Goal: Information Seeking & Learning: Learn about a topic

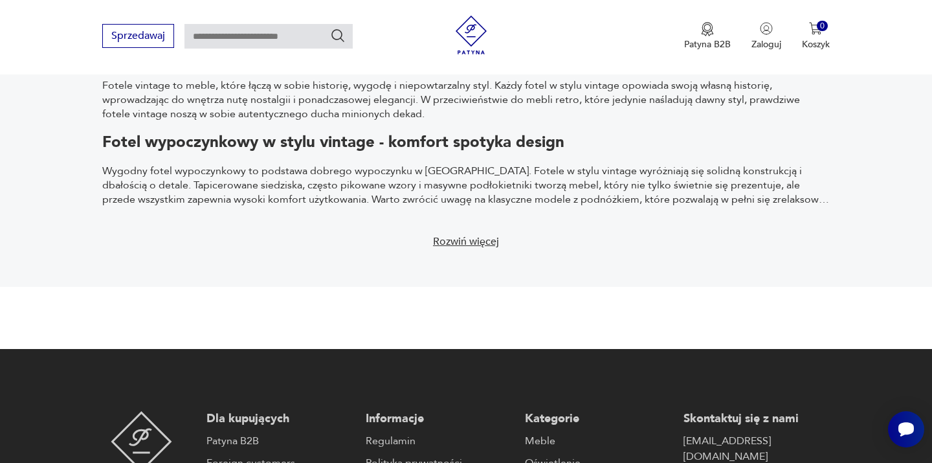
scroll to position [2022, 0]
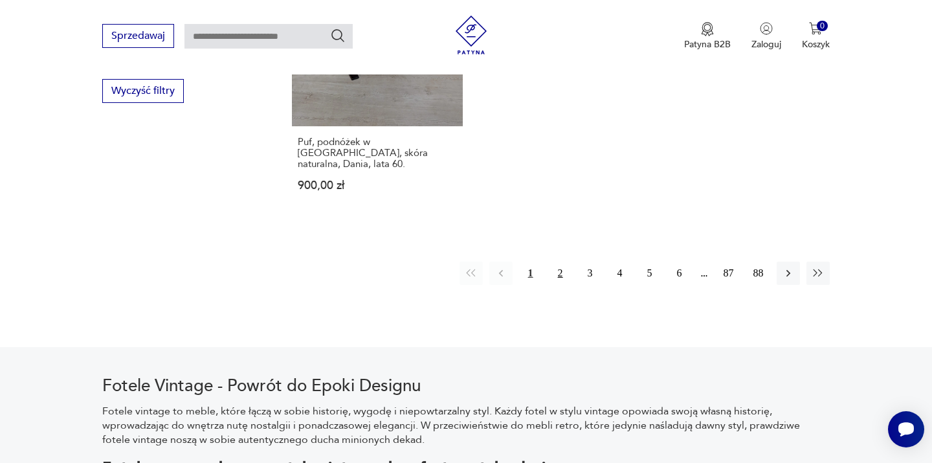
click at [563, 262] on button "2" at bounding box center [560, 273] width 23 height 23
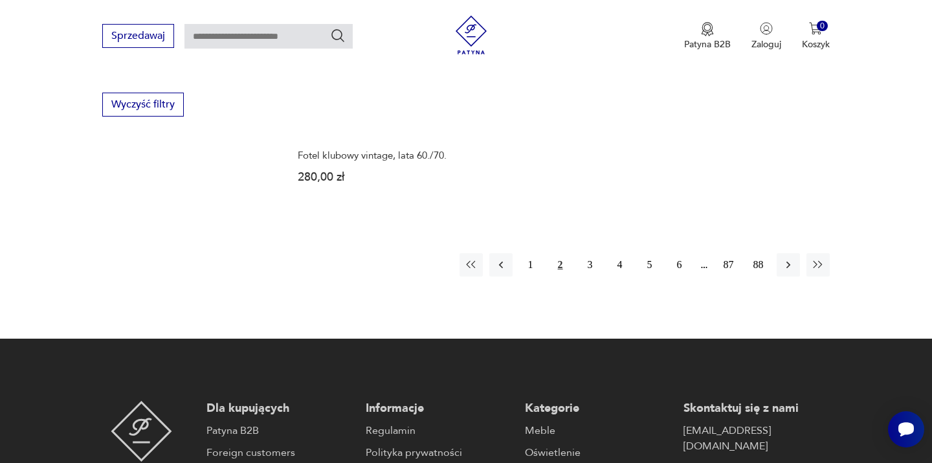
scroll to position [2009, 0]
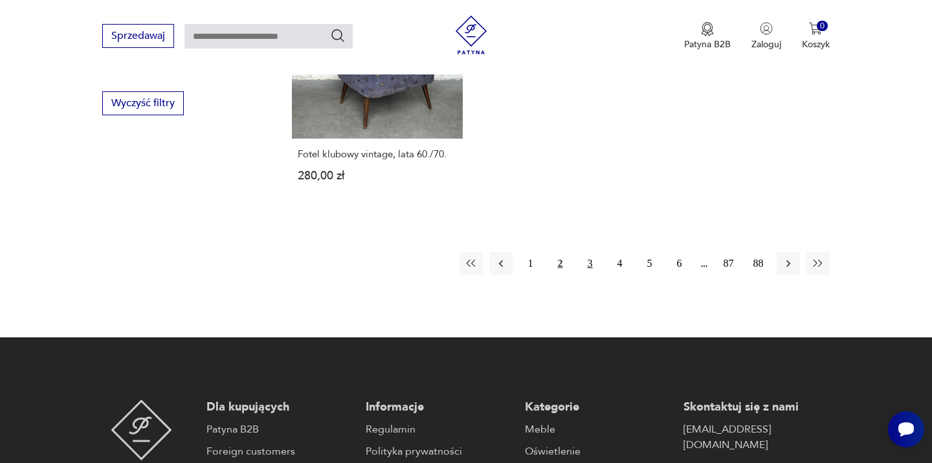
click at [587, 252] on button "3" at bounding box center [590, 263] width 23 height 23
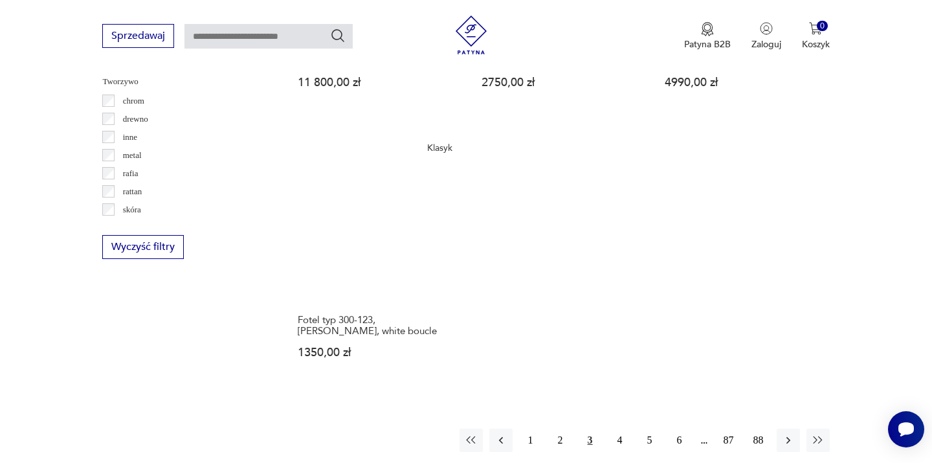
scroll to position [1926, 0]
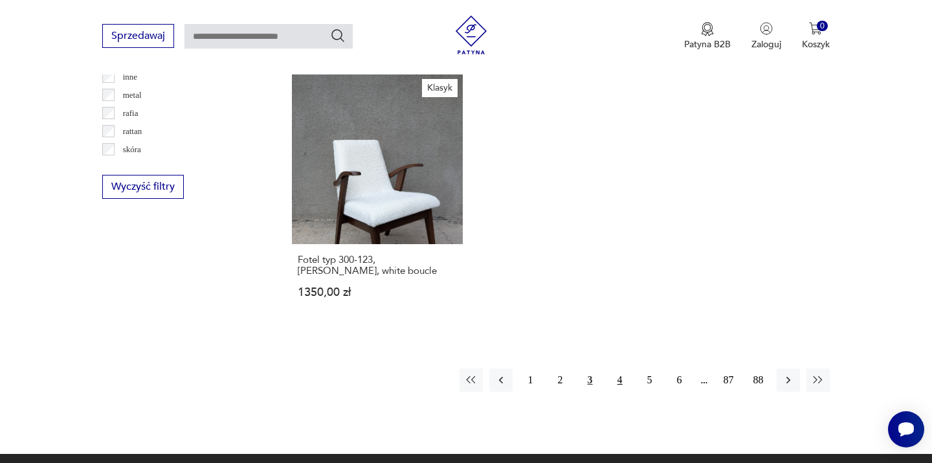
click at [620, 371] on button "4" at bounding box center [620, 379] width 23 height 23
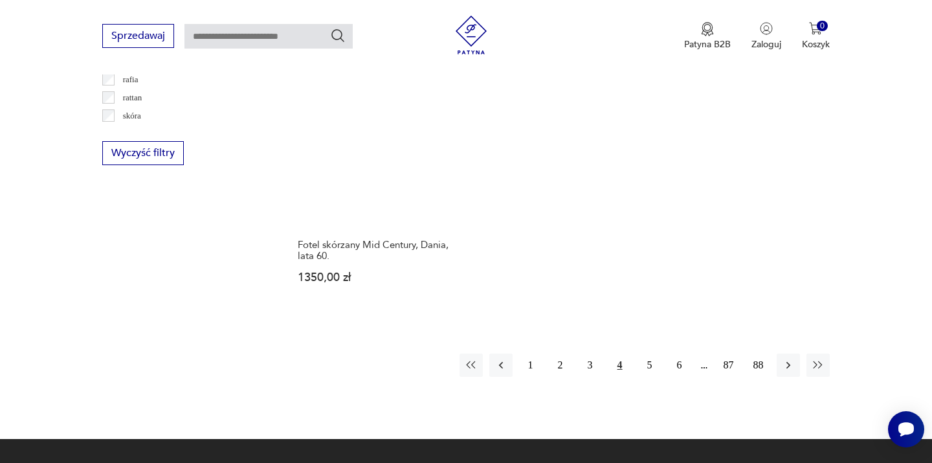
scroll to position [1958, 0]
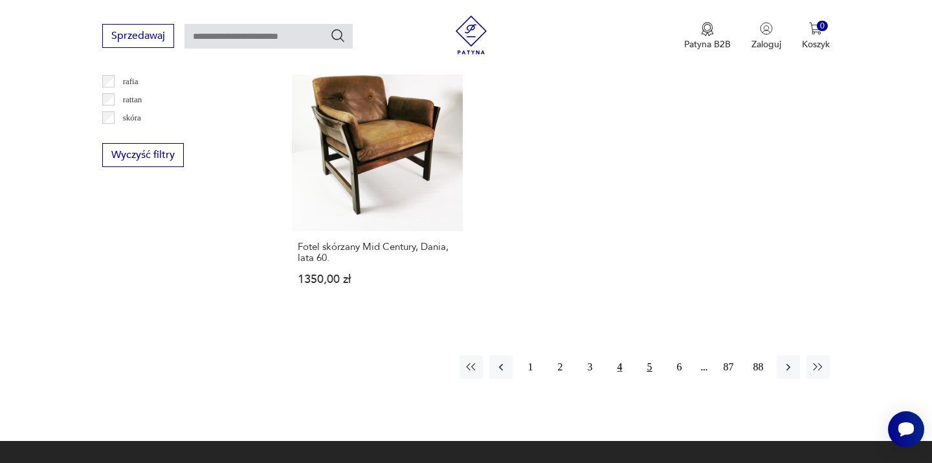
click at [649, 355] on button "5" at bounding box center [649, 366] width 23 height 23
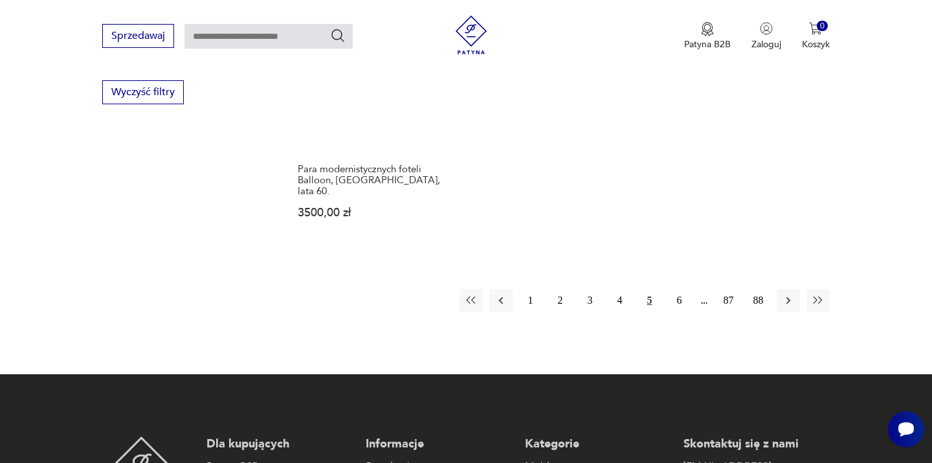
scroll to position [2019, 0]
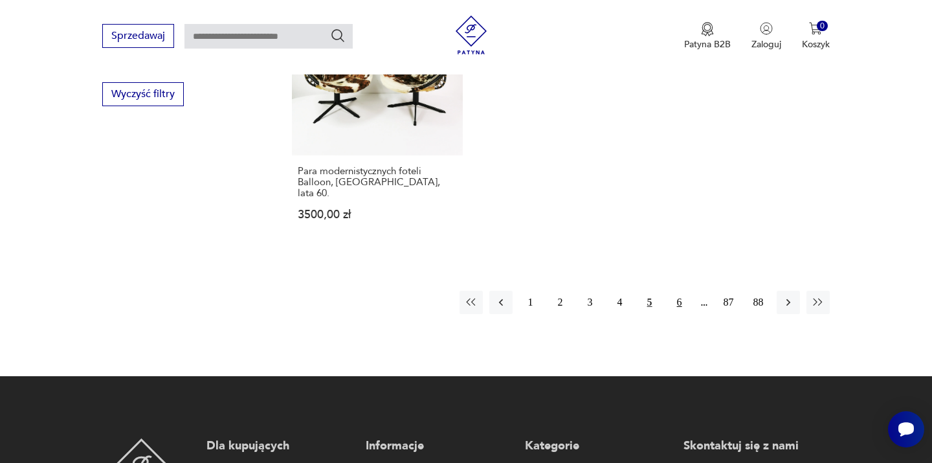
click at [679, 291] on button "6" at bounding box center [679, 302] width 23 height 23
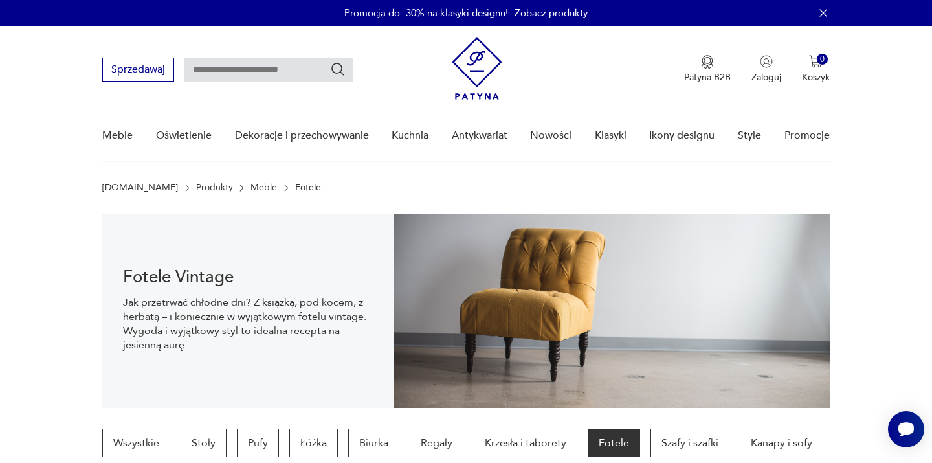
click at [262, 65] on input "text" at bounding box center [269, 70] width 168 height 25
type input "*******"
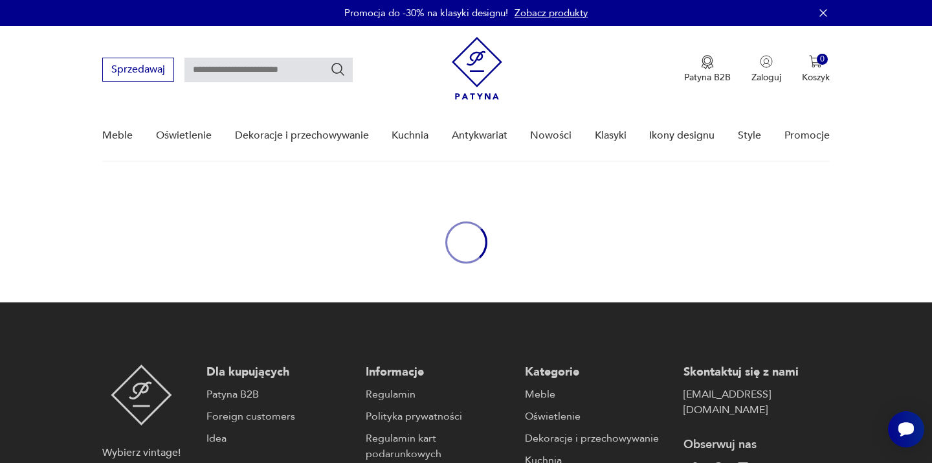
type input "*******"
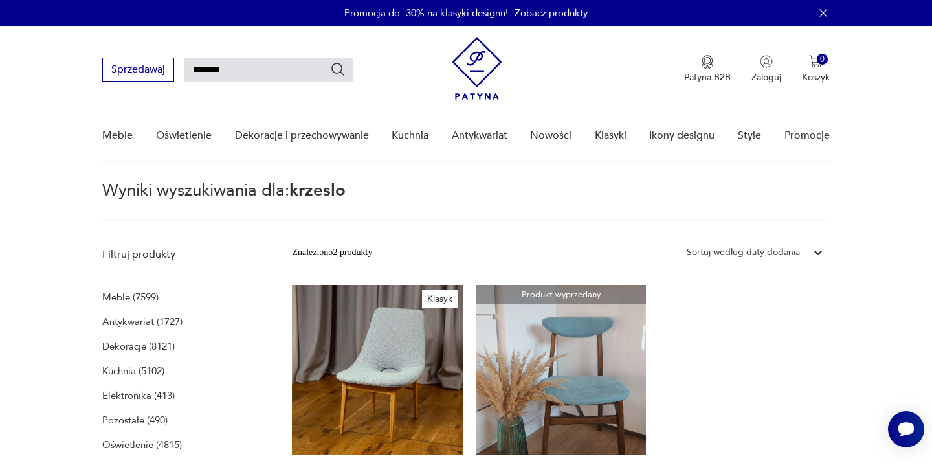
drag, startPoint x: 238, startPoint y: 67, endPoint x: 188, endPoint y: 67, distance: 49.2
click at [188, 67] on input "*******" at bounding box center [269, 70] width 168 height 25
type input "******"
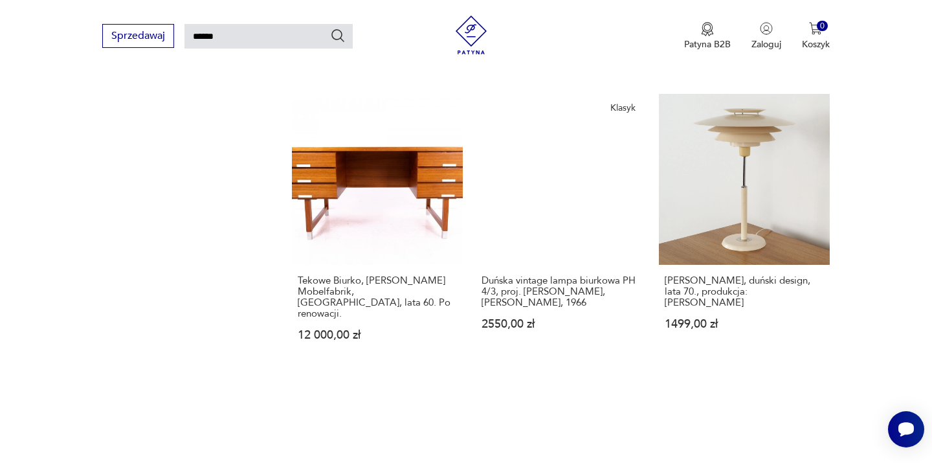
scroll to position [1068, 0]
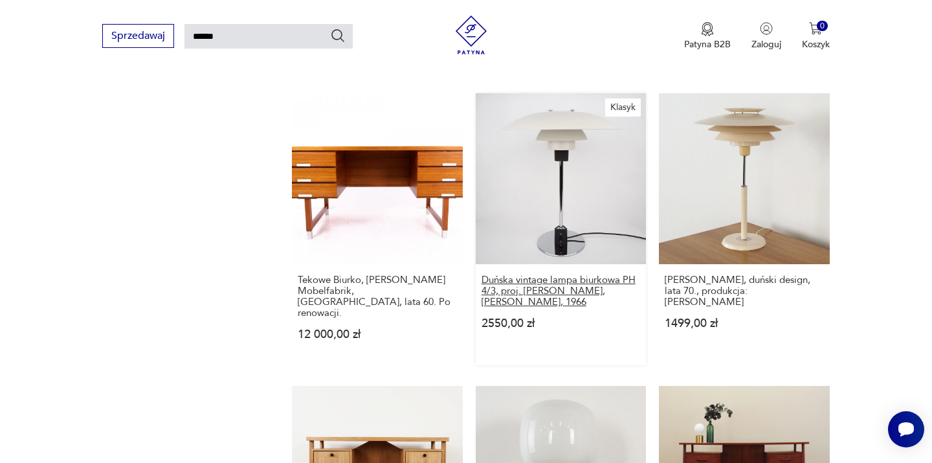
click at [519, 290] on h3 "Duńska vintage lampa biurkowa PH 4/3, proj. [PERSON_NAME], [PERSON_NAME], 1966" at bounding box center [561, 290] width 159 height 33
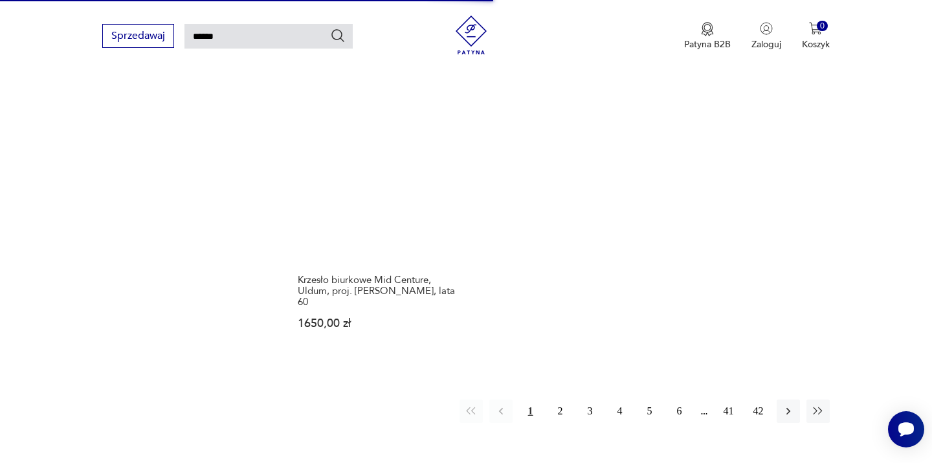
scroll to position [1614, 0]
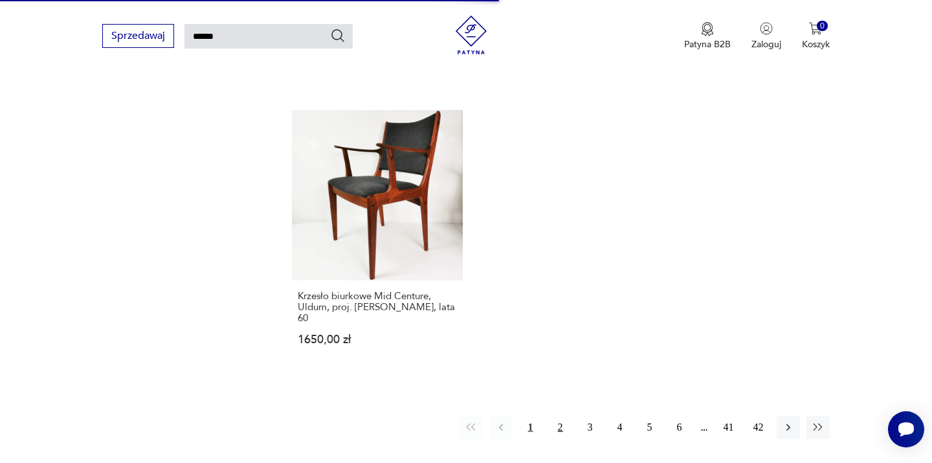
click at [564, 416] on button "2" at bounding box center [560, 427] width 23 height 23
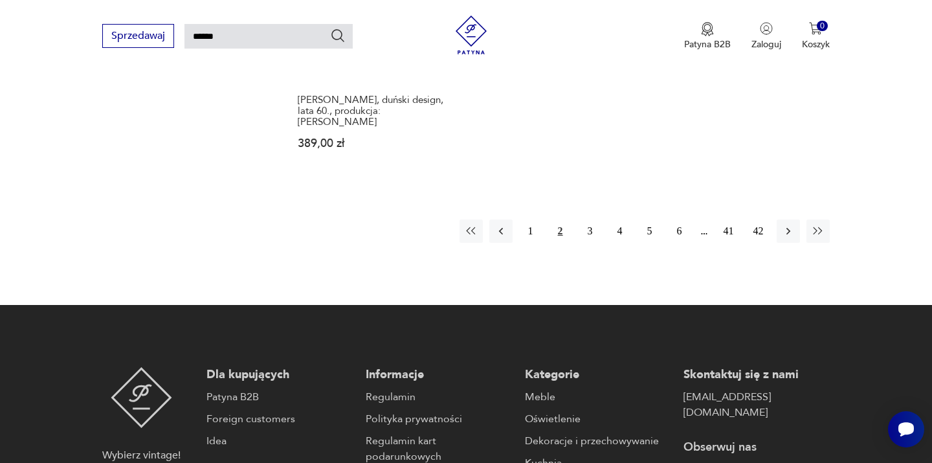
scroll to position [1843, 0]
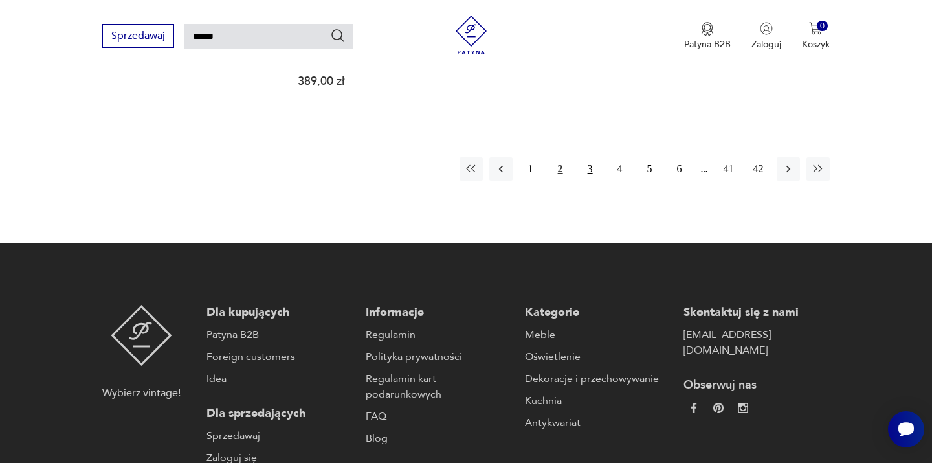
click at [590, 157] on button "3" at bounding box center [590, 168] width 23 height 23
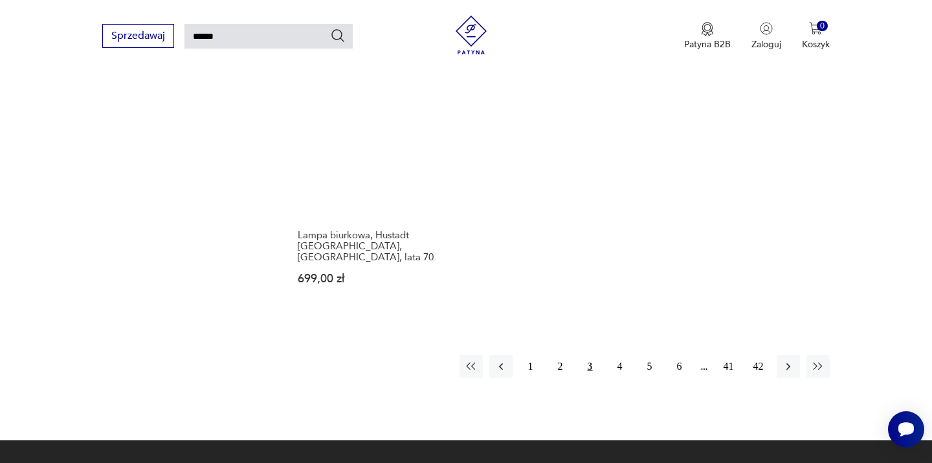
scroll to position [1651, 0]
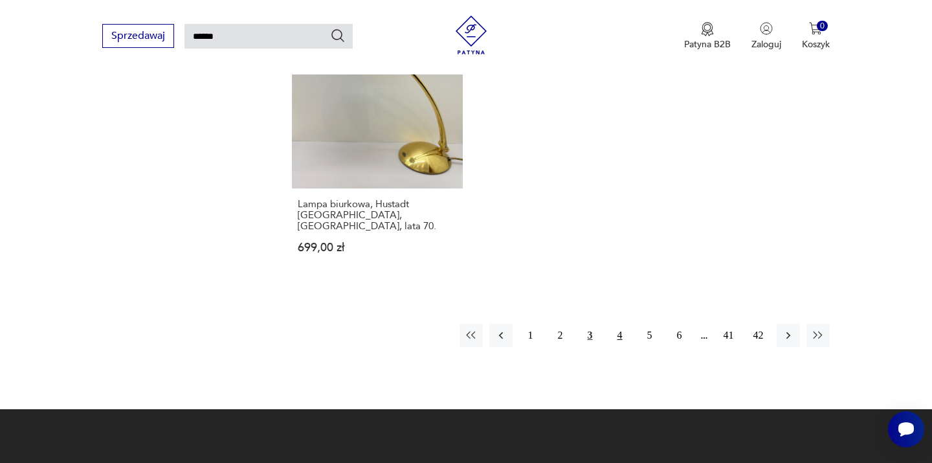
click at [614, 324] on button "4" at bounding box center [620, 335] width 23 height 23
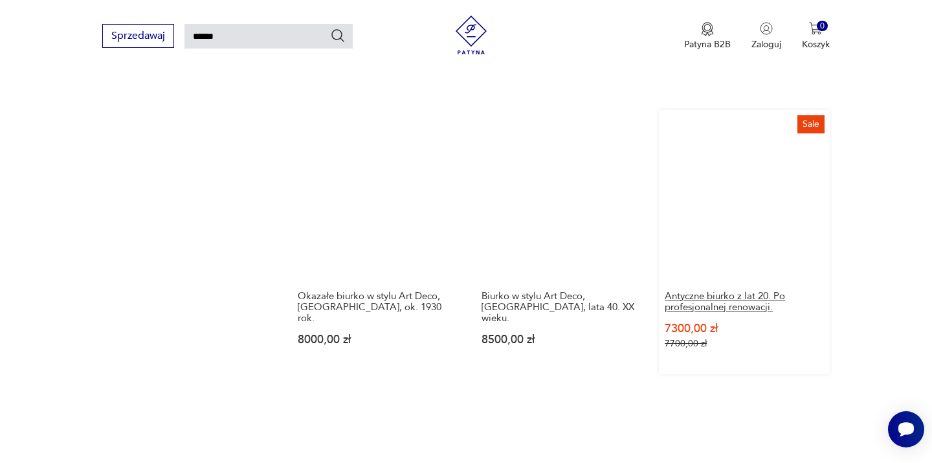
scroll to position [1607, 0]
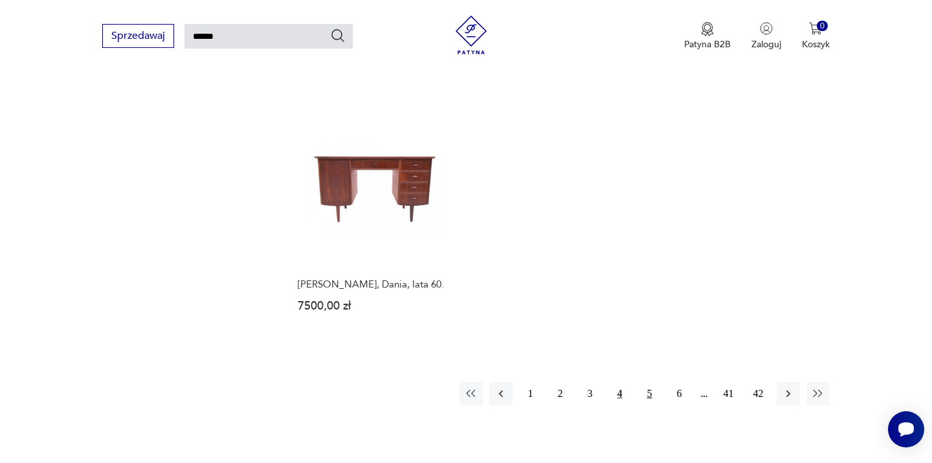
click at [649, 382] on button "5" at bounding box center [649, 393] width 23 height 23
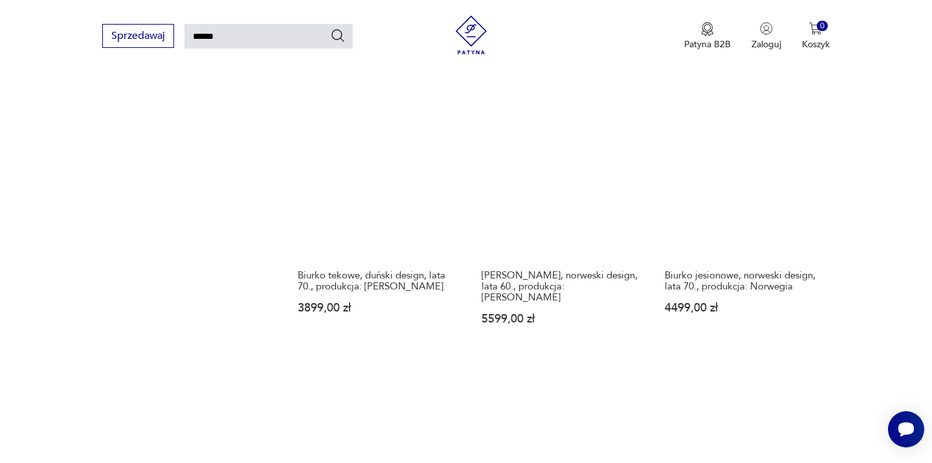
scroll to position [1569, 0]
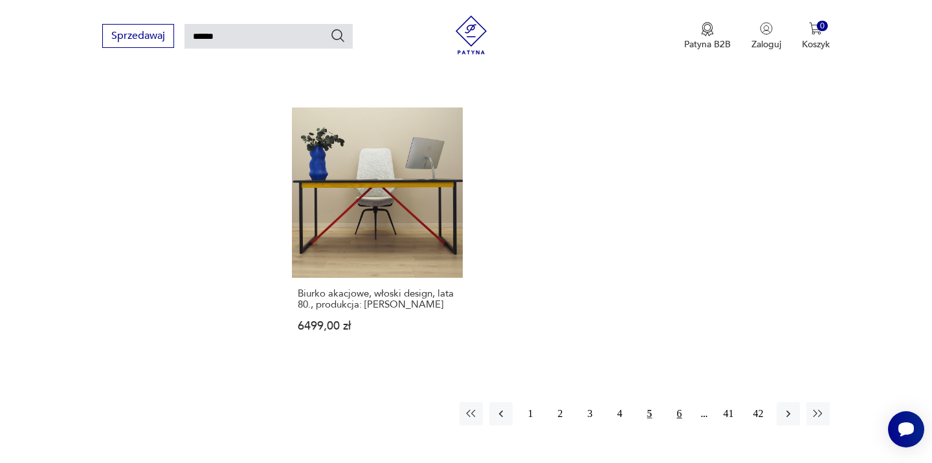
click at [682, 416] on button "6" at bounding box center [679, 413] width 23 height 23
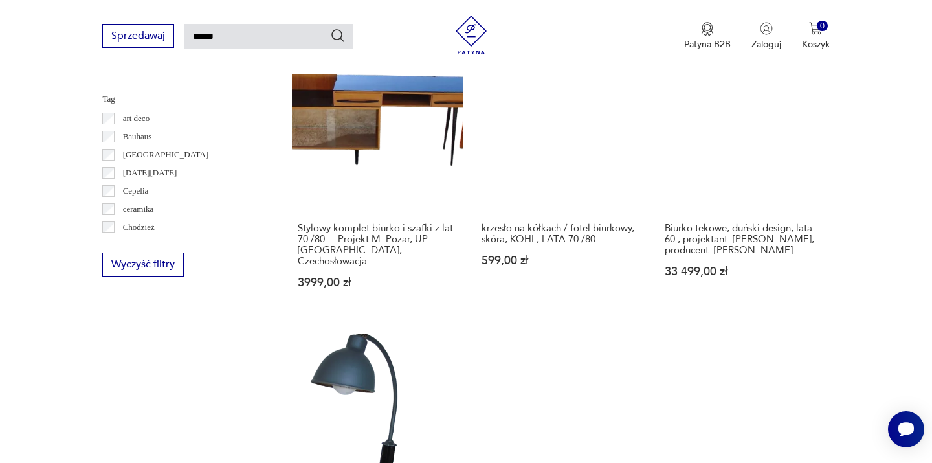
scroll to position [1293, 0]
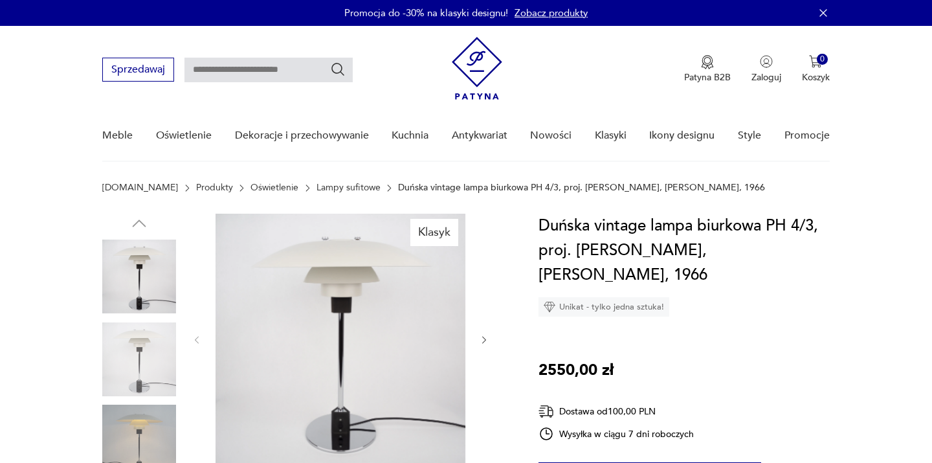
click at [599, 271] on h1 "Duńska vintage lampa biurkowa PH 4/3, proj. [PERSON_NAME], [PERSON_NAME], 1966" at bounding box center [684, 251] width 291 height 74
